Goal: Find specific page/section: Find specific page/section

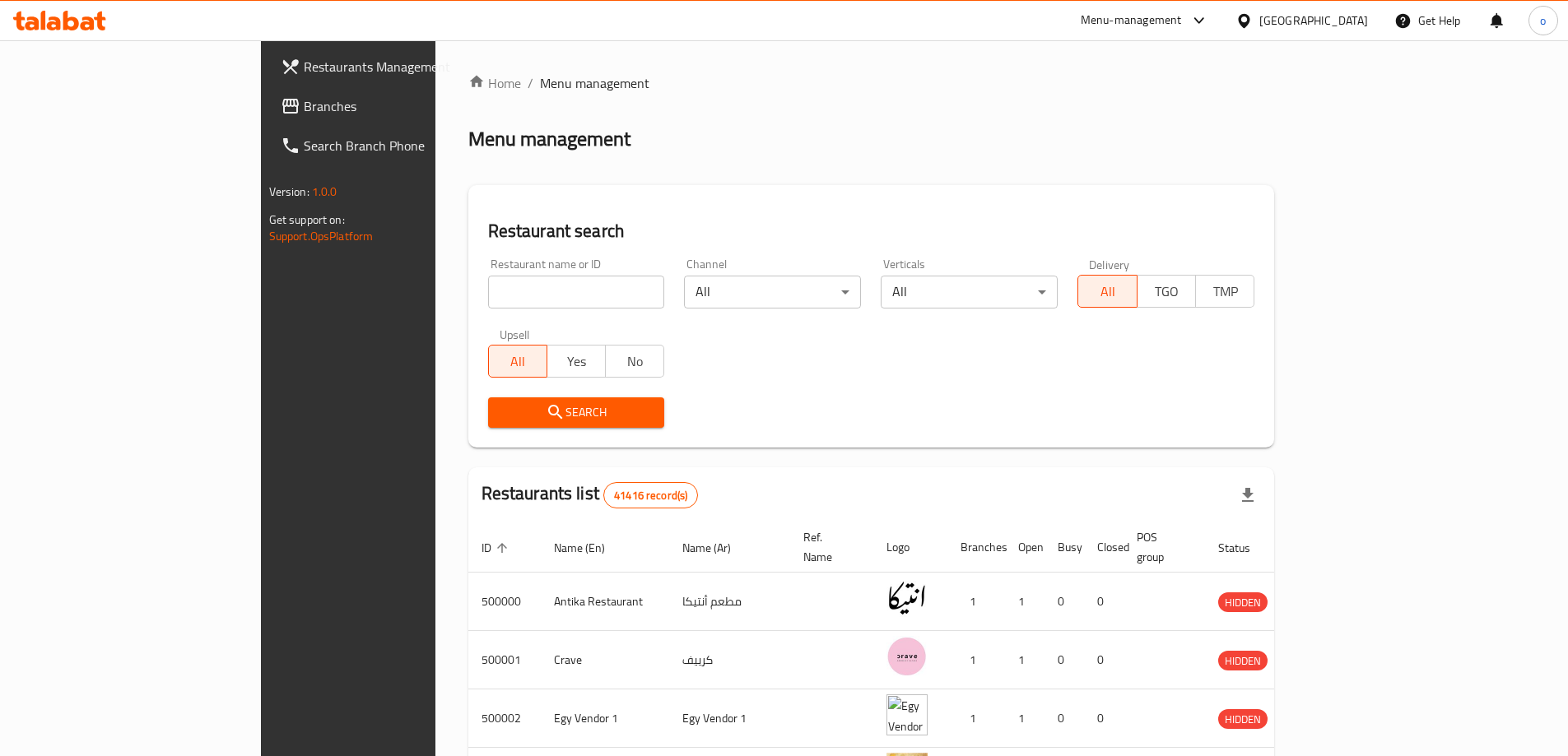
click at [267, 88] on link "Branches" at bounding box center [394, 106] width 255 height 40
